Goal: Information Seeking & Learning: Learn about a topic

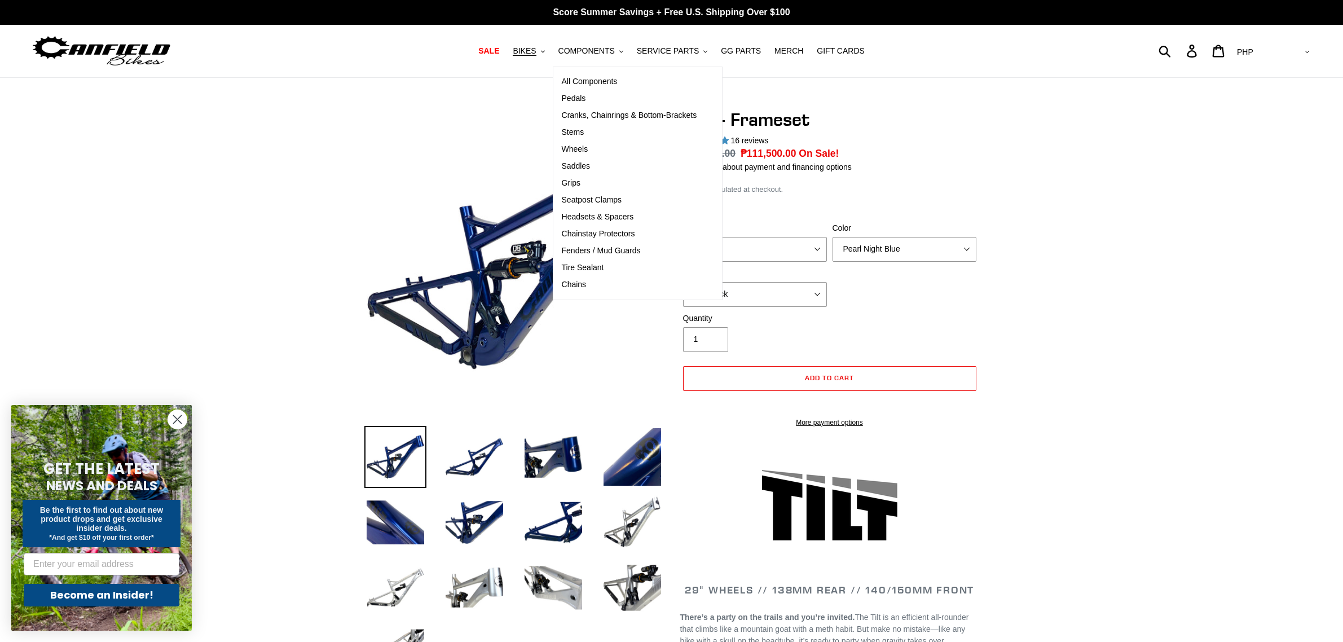
select select "highest-rating"
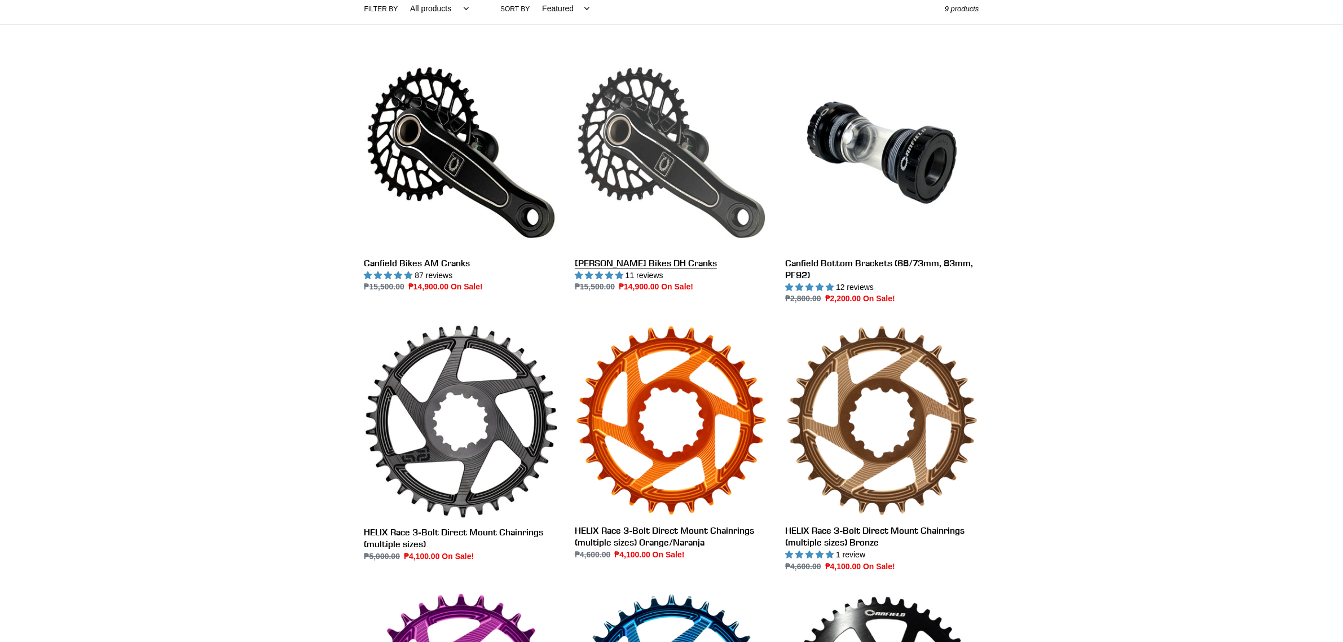
scroll to position [423, 0]
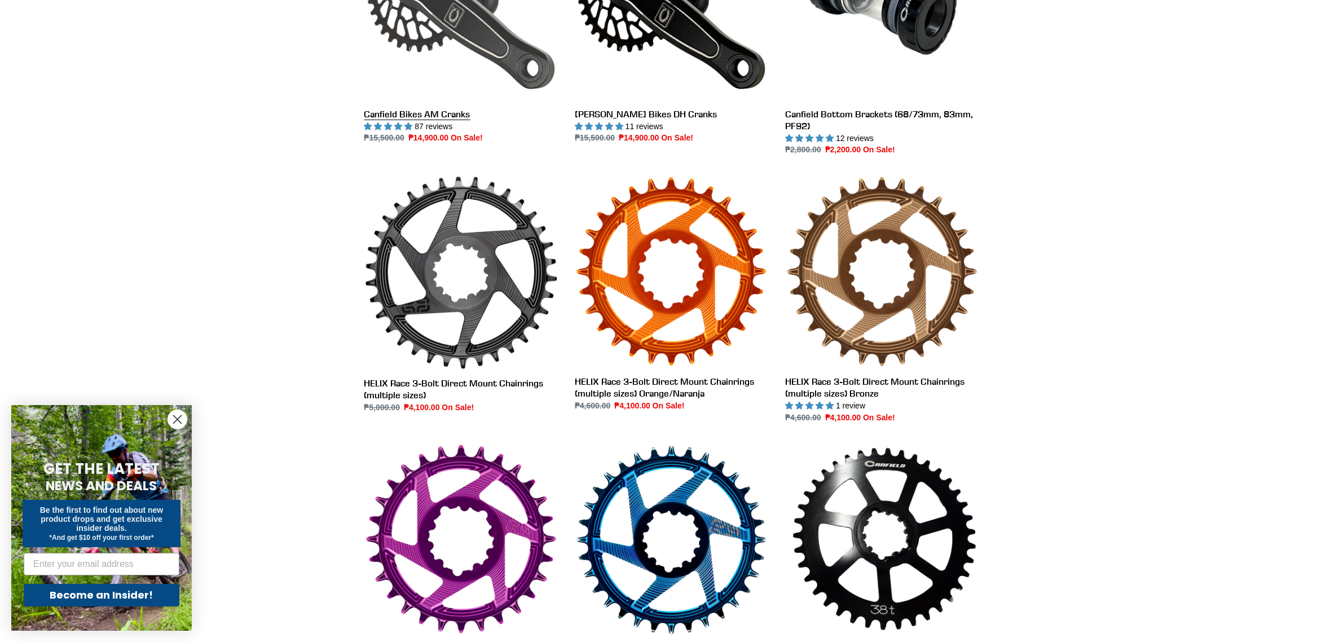
click at [472, 68] on link "Canfield Bikes AM Cranks" at bounding box center [460, 25] width 193 height 237
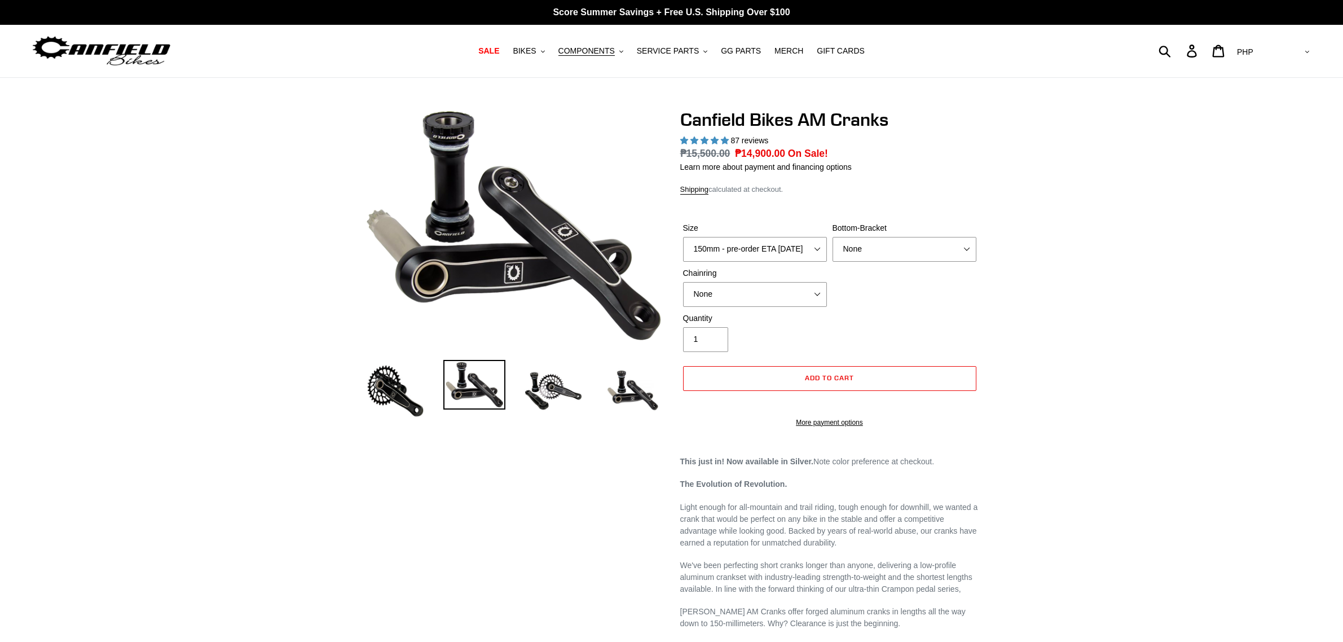
select select "highest-rating"
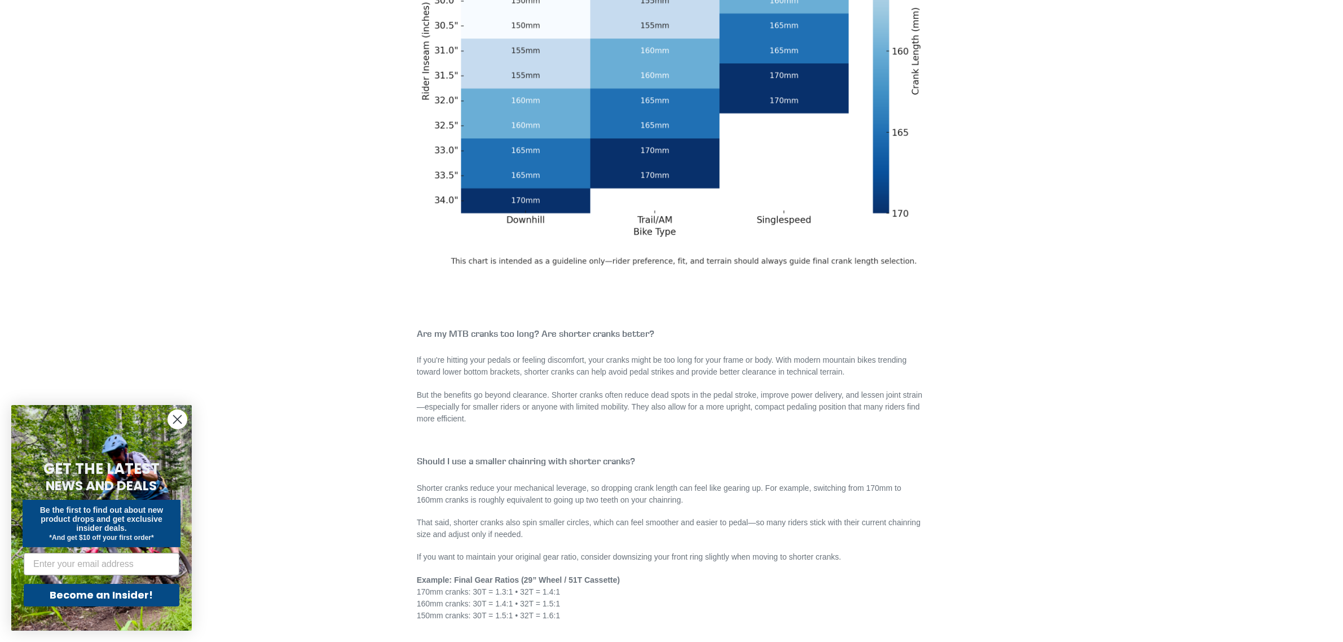
scroll to position [493, 0]
